Goal: Information Seeking & Learning: Learn about a topic

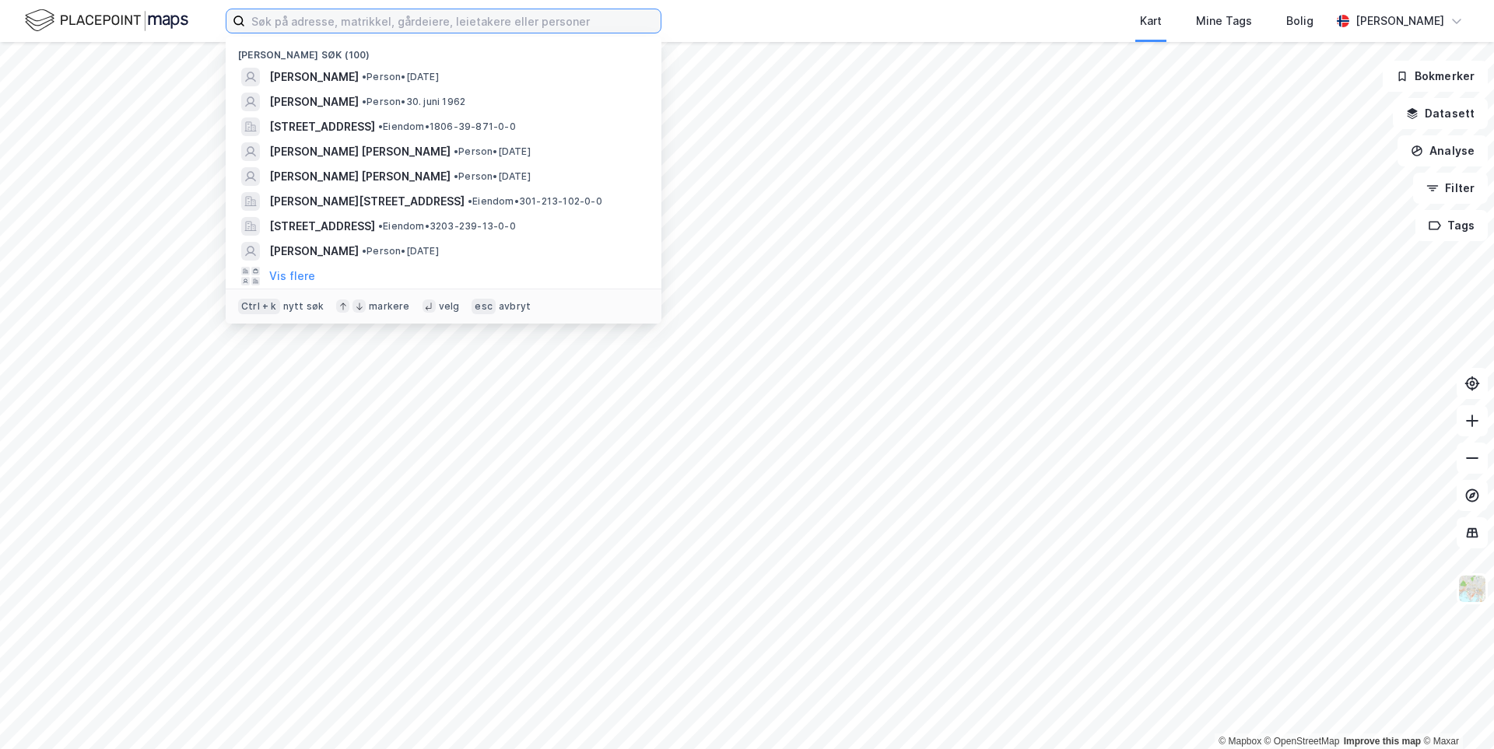
click at [310, 29] on input at bounding box center [452, 20] width 415 height 23
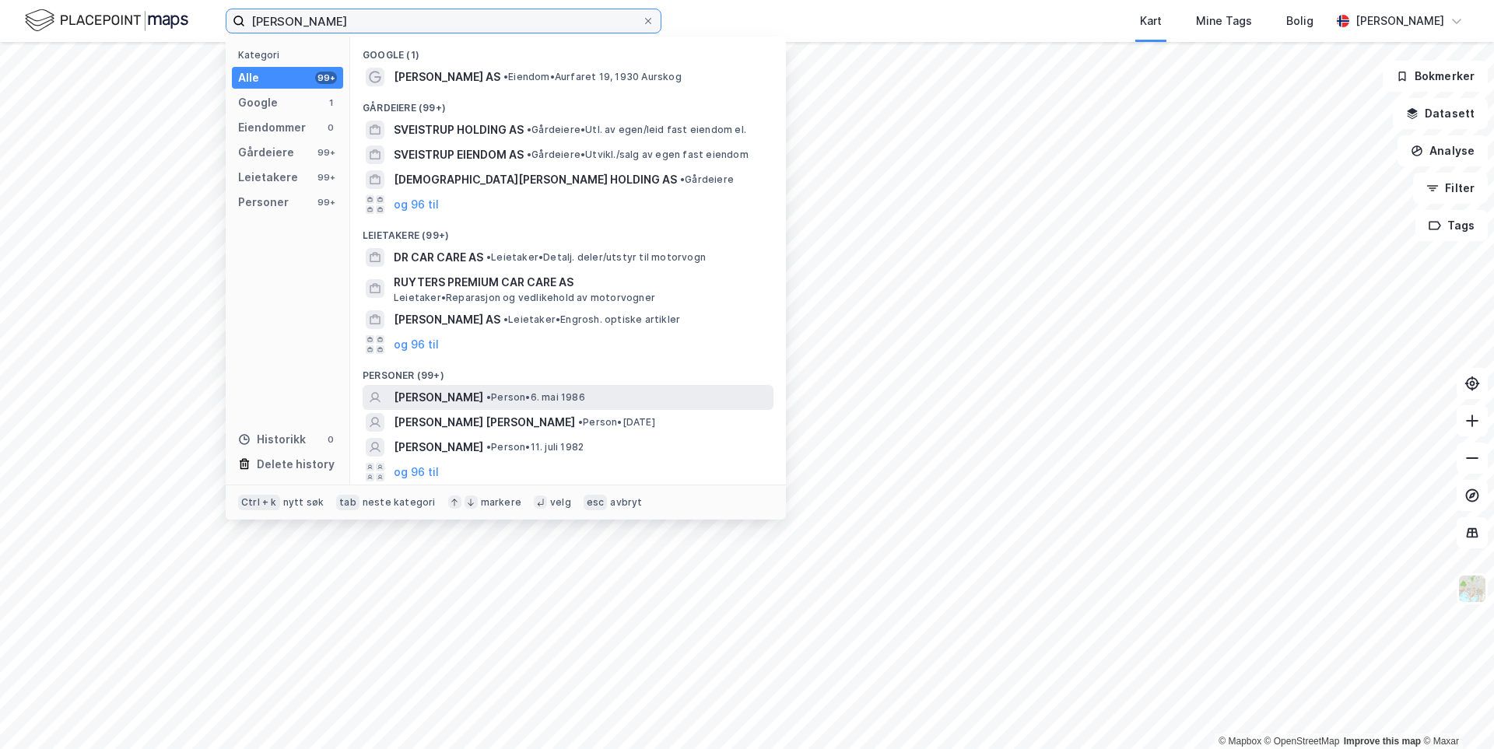
type input "[PERSON_NAME]"
click at [483, 393] on span "[PERSON_NAME]" at bounding box center [438, 397] width 89 height 19
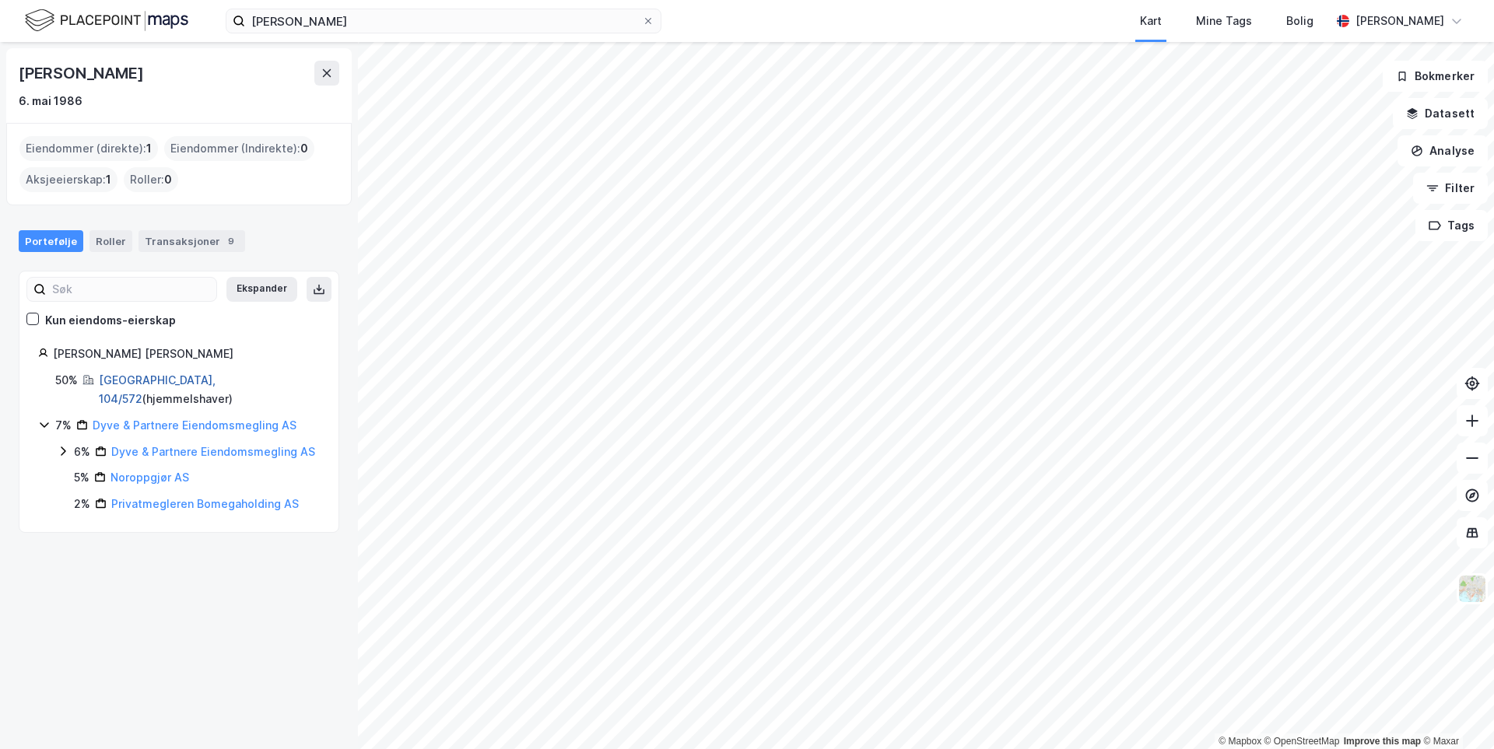
click at [154, 373] on link "[GEOGRAPHIC_DATA], 104/572" at bounding box center [157, 389] width 117 height 32
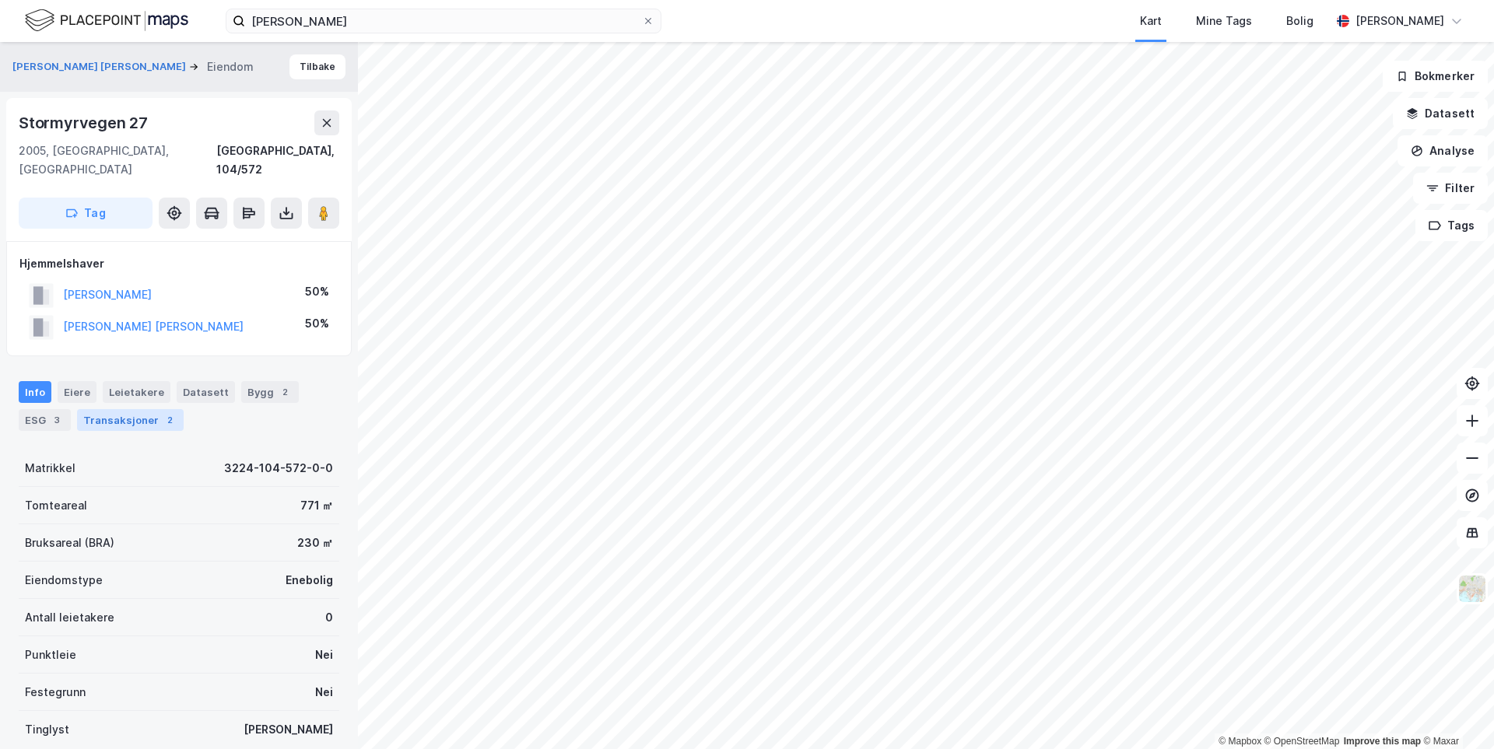
click at [144, 409] on div "Transaksjoner 2" at bounding box center [130, 420] width 107 height 22
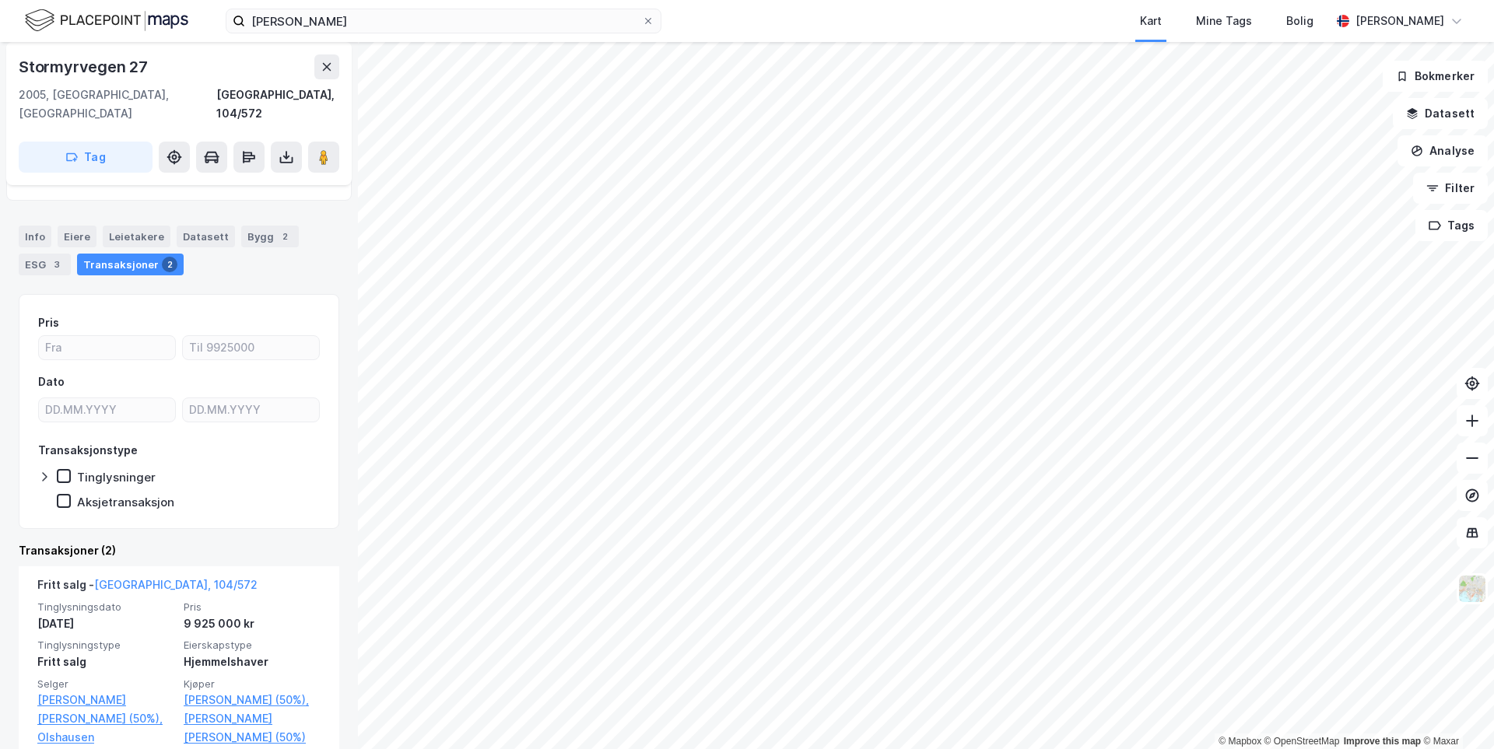
scroll to position [233, 0]
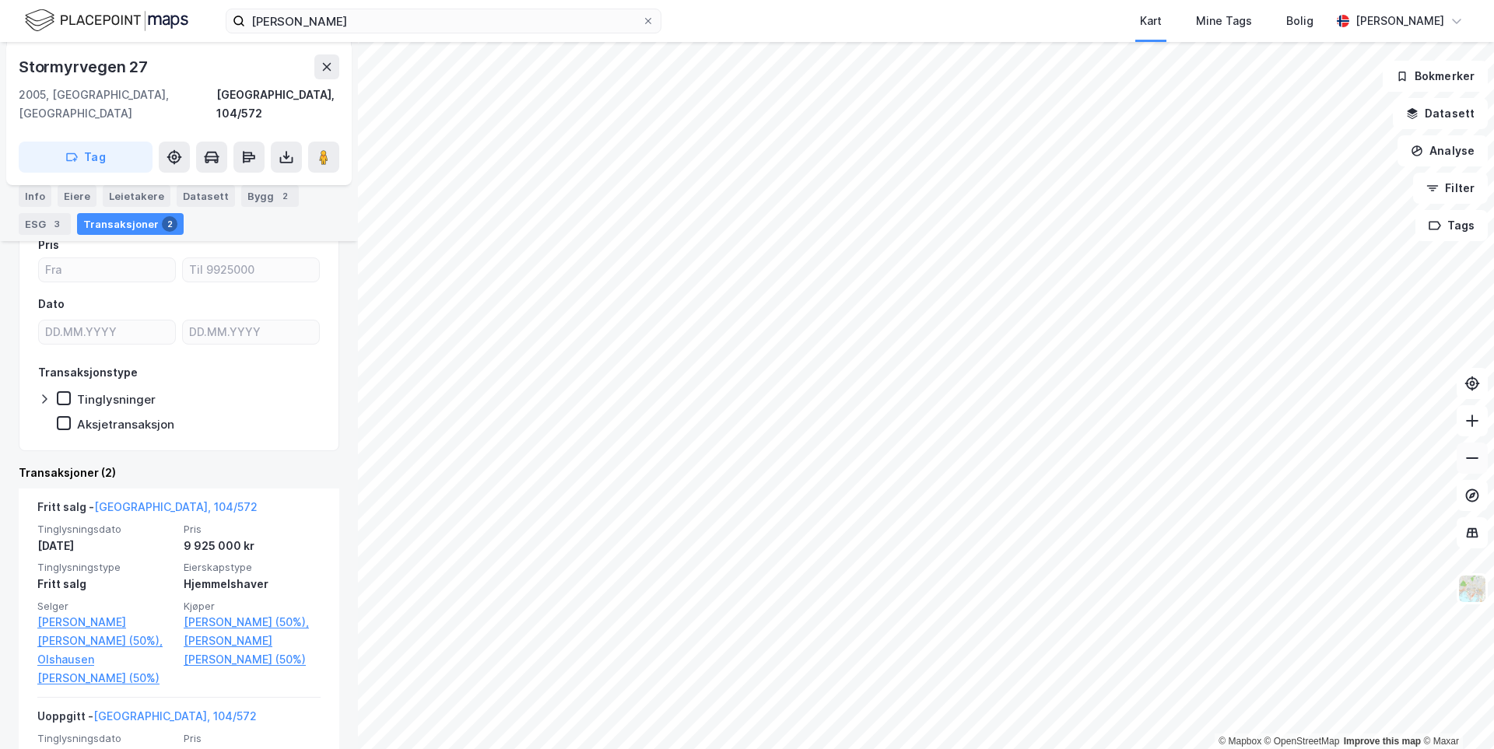
click at [1474, 460] on icon at bounding box center [1472, 459] width 16 height 16
click at [1474, 459] on icon at bounding box center [1472, 459] width 16 height 16
click at [647, 23] on icon at bounding box center [647, 20] width 9 height 9
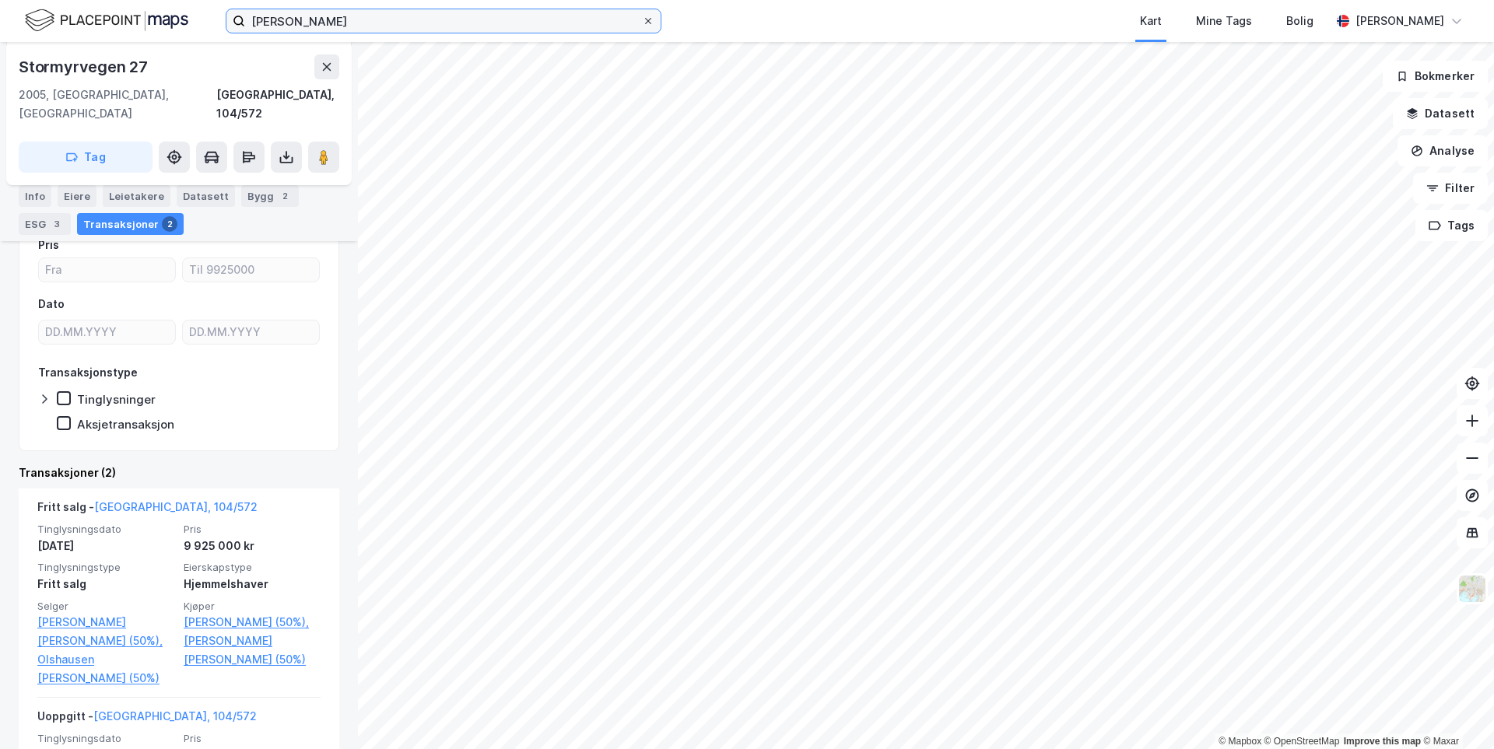
click at [642, 23] on input "[PERSON_NAME]" at bounding box center [443, 20] width 397 height 23
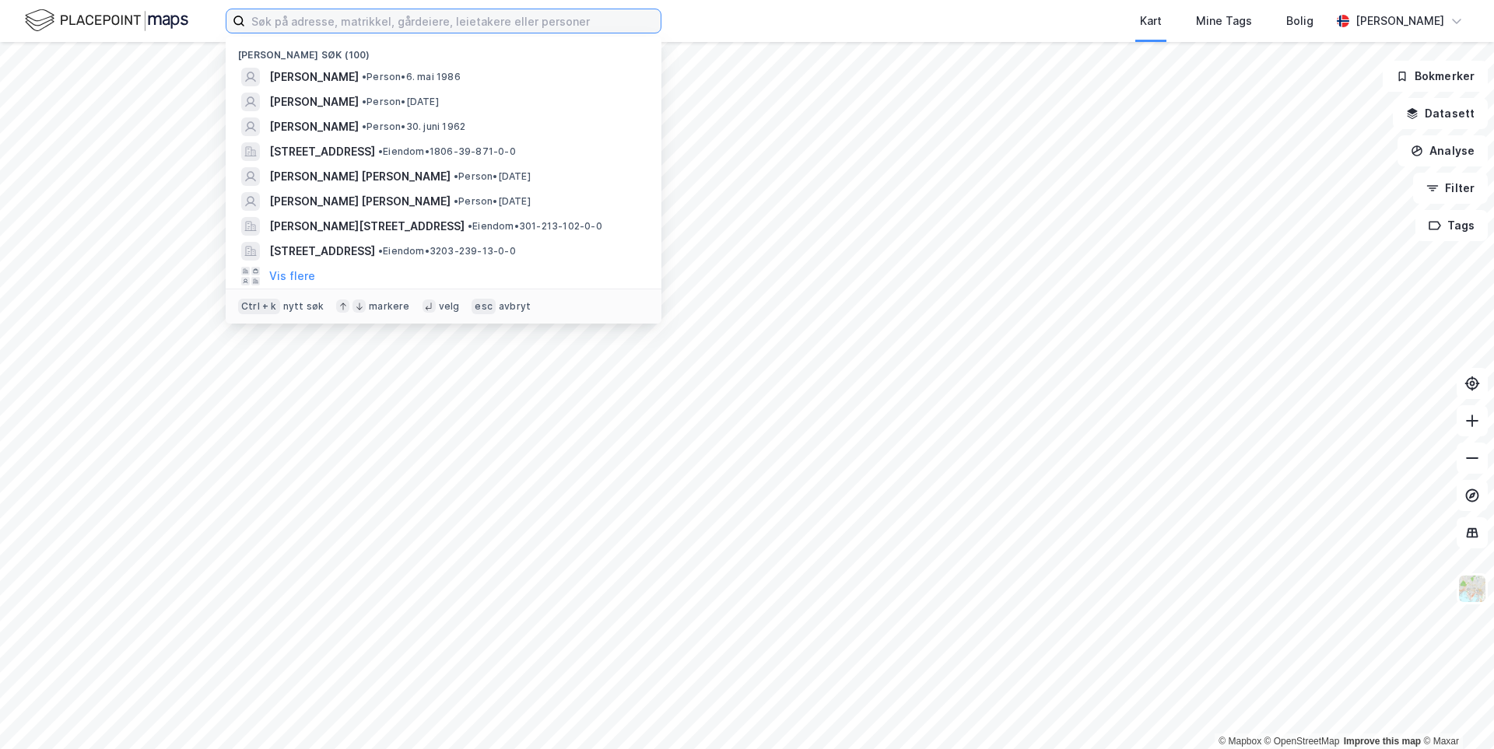
click at [593, 18] on input at bounding box center [452, 20] width 415 height 23
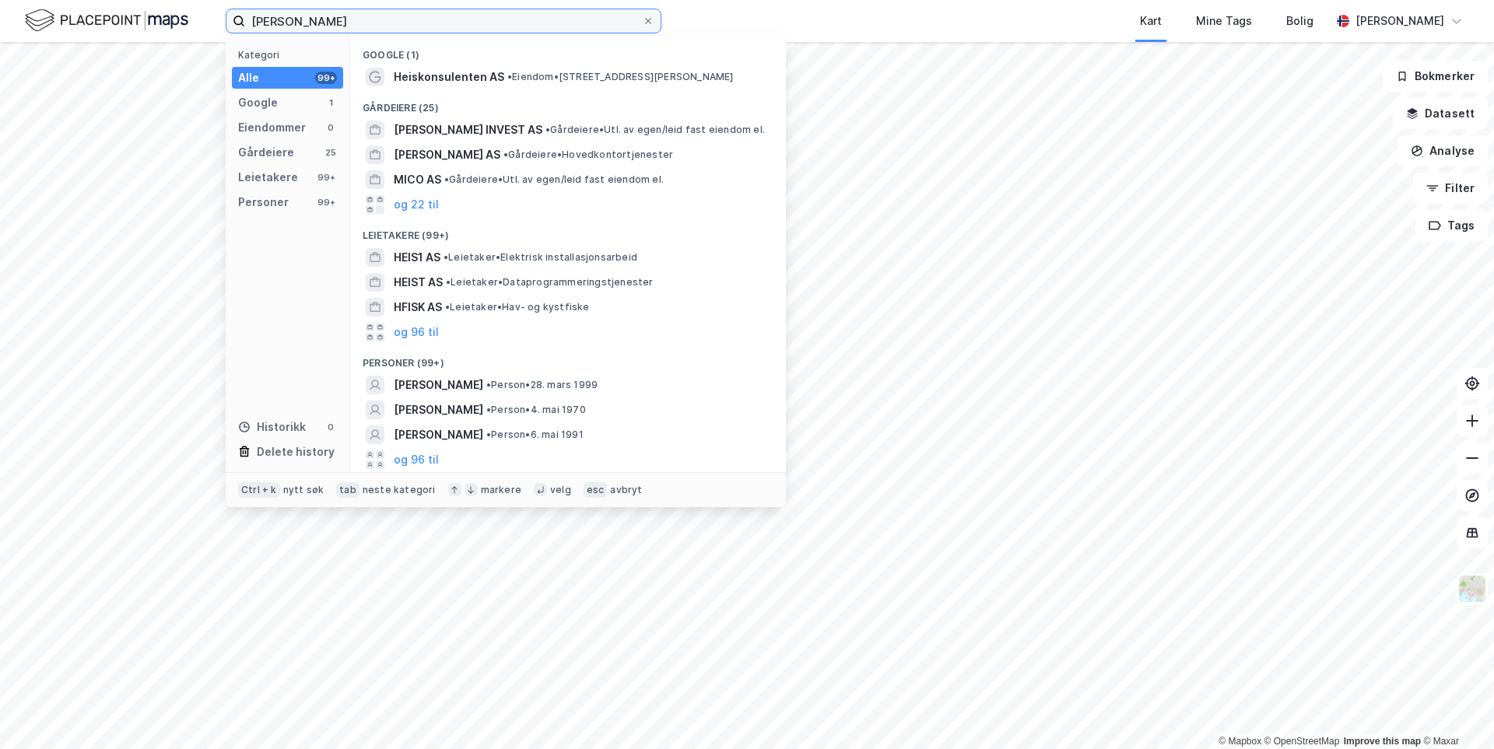
type input "[PERSON_NAME]"
